Goal: Find specific page/section: Find specific page/section

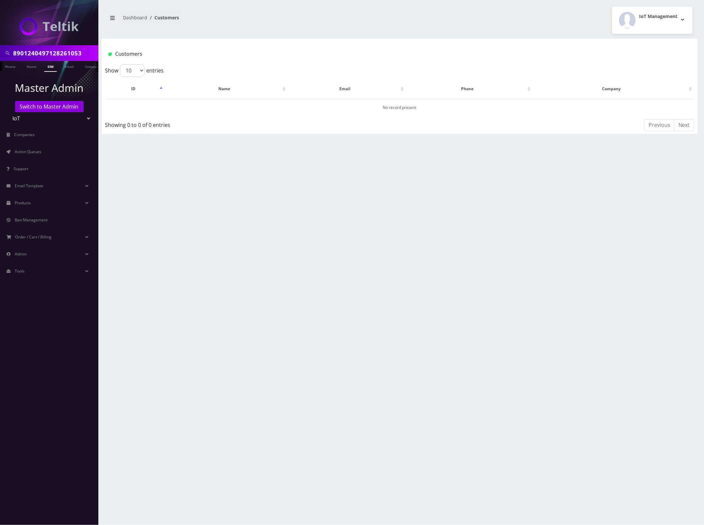
click at [54, 50] on input "8901240497128261053" at bounding box center [55, 53] width 84 height 12
paste input "[PERSON_NAME]"
type input "[PERSON_NAME]"
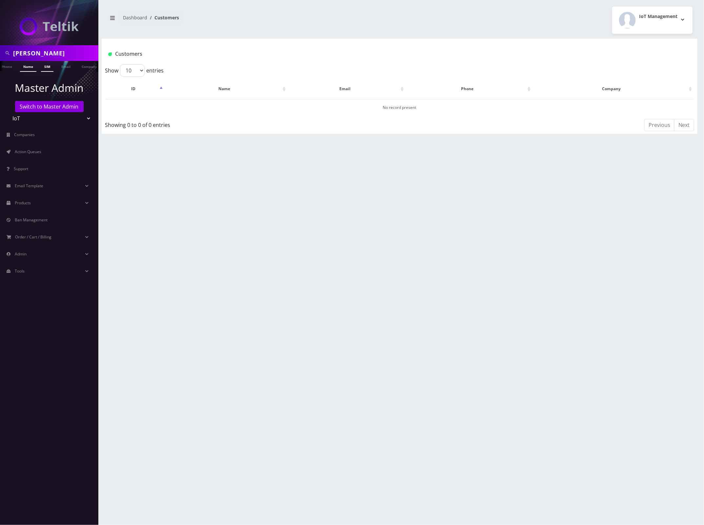
click at [25, 61] on link "Name" at bounding box center [28, 66] width 16 height 11
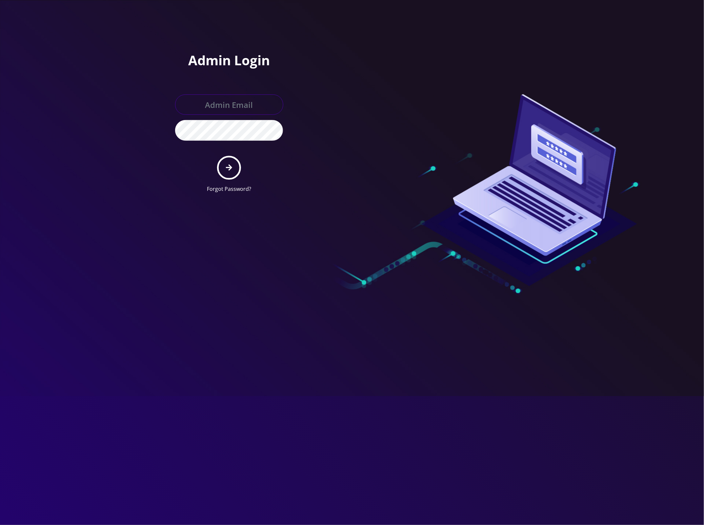
type input "master@britewireless.com"
click at [230, 165] on icon "submit" at bounding box center [229, 167] width 6 height 7
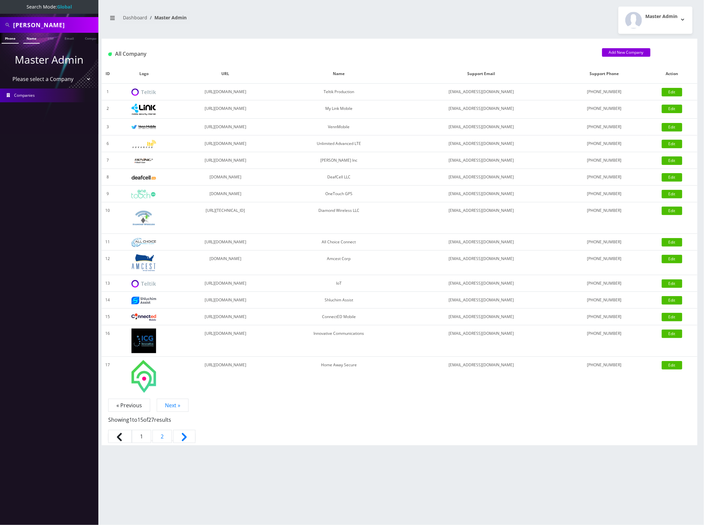
click at [27, 39] on link "Name" at bounding box center [31, 38] width 16 height 11
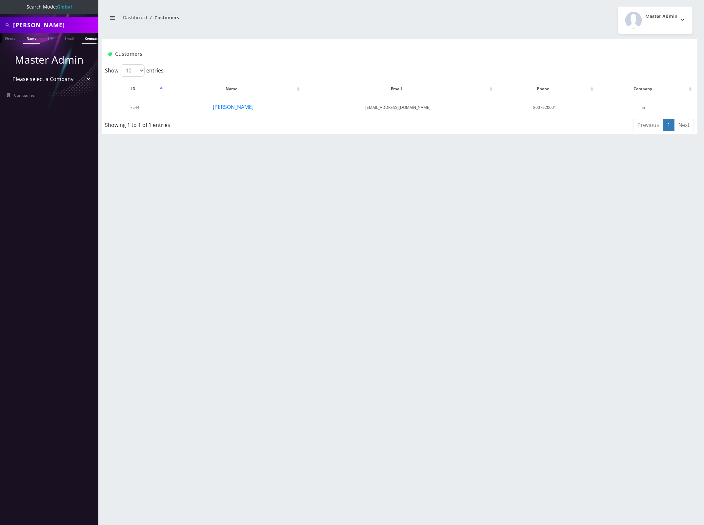
scroll to position [0, 3]
click at [237, 108] on button "[PERSON_NAME]" at bounding box center [233, 107] width 41 height 9
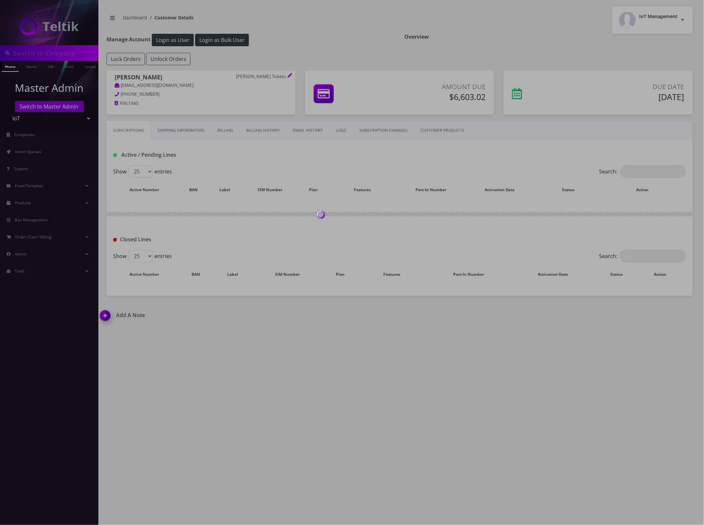
type input "[PERSON_NAME]"
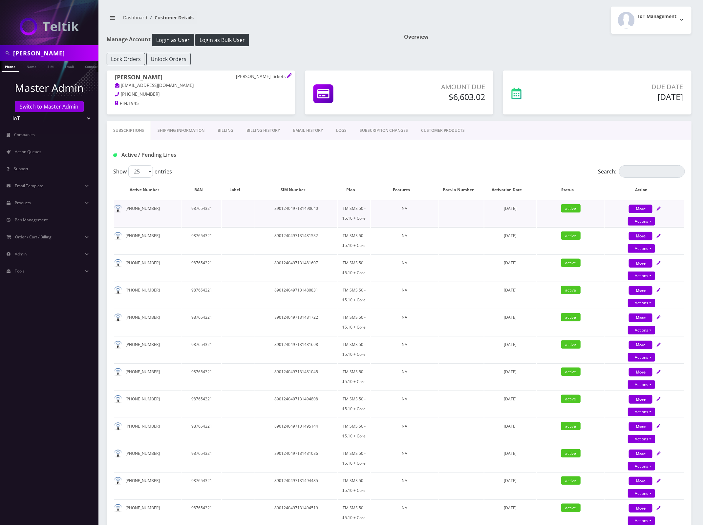
click at [312, 209] on td "8901240497131490640" at bounding box center [296, 213] width 82 height 27
copy td "8901240497131490640"
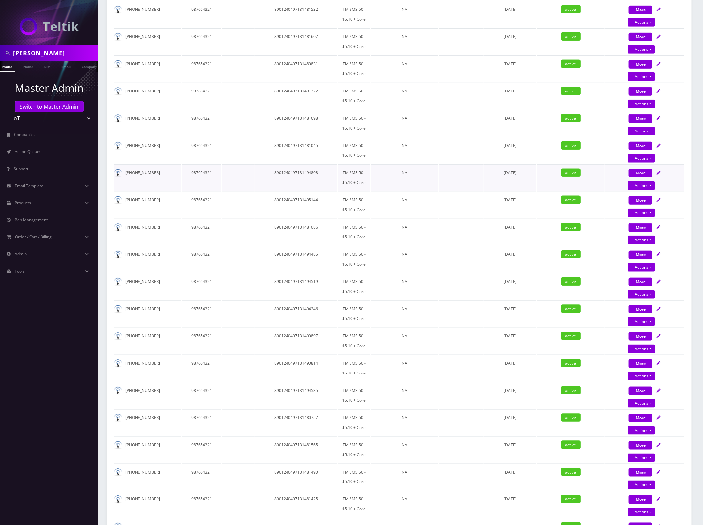
scroll to position [358, 0]
